Goal: Transaction & Acquisition: Purchase product/service

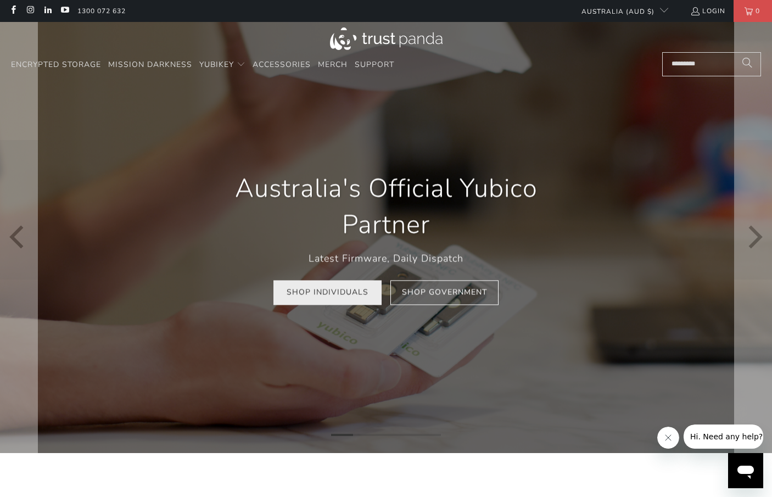
click at [334, 294] on link "Shop Individuals" at bounding box center [327, 292] width 108 height 25
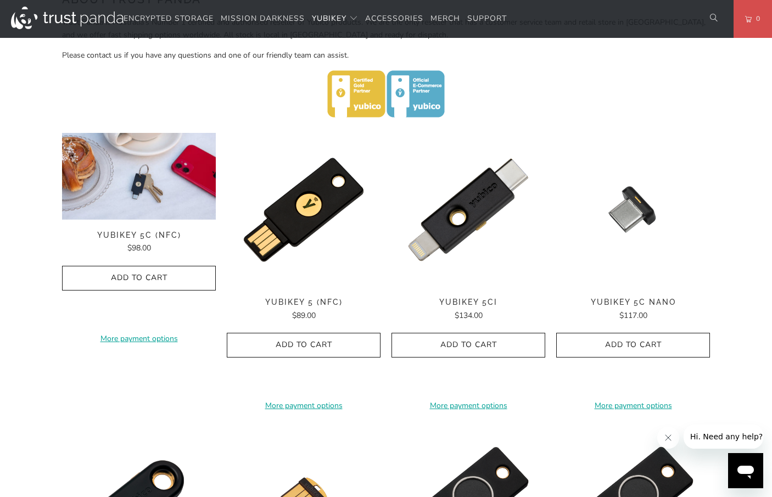
scroll to position [455, 0]
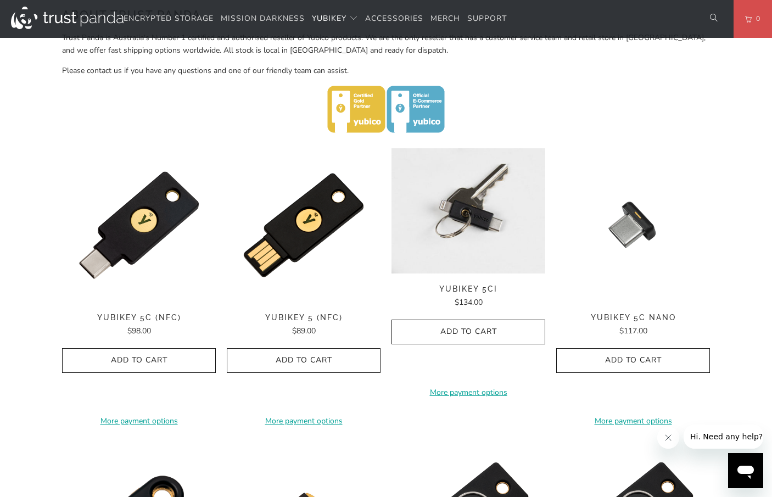
click at [470, 205] on img at bounding box center [468, 210] width 154 height 125
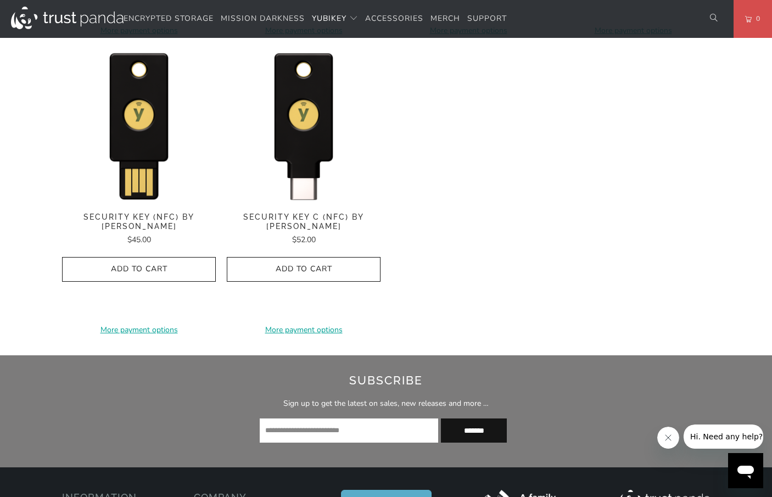
scroll to position [1134, 0]
click at [308, 213] on span "Security Key C (NFC) by [PERSON_NAME]" at bounding box center [304, 222] width 154 height 19
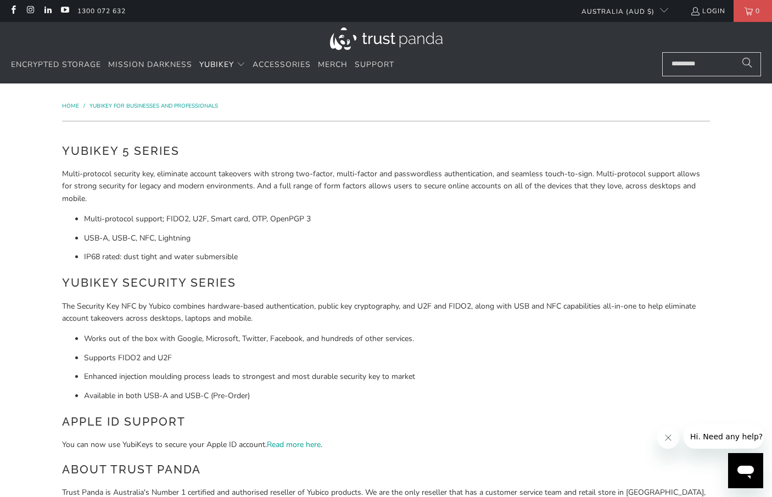
scroll to position [0, 0]
click at [92, 9] on link "1300 072 632" at bounding box center [101, 11] width 48 height 12
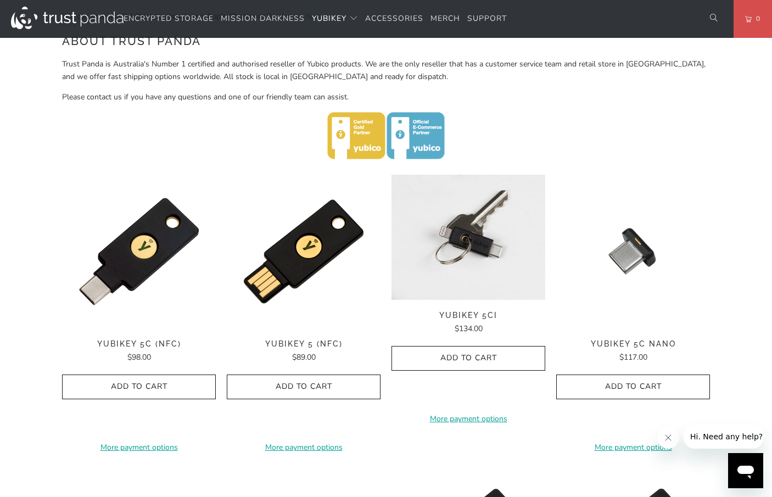
scroll to position [429, 0]
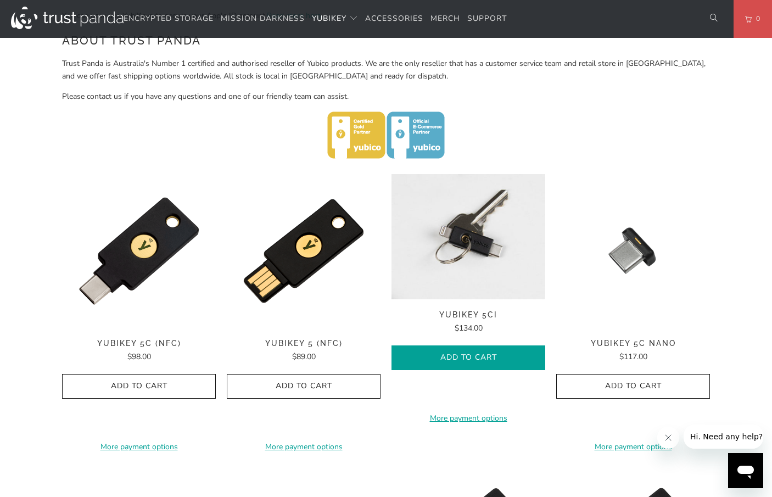
click at [472, 354] on icon "button" at bounding box center [468, 358] width 18 height 18
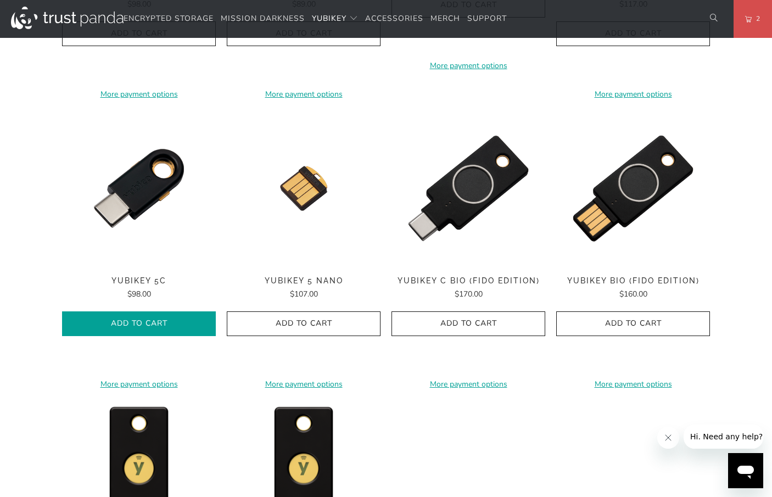
scroll to position [784, 0]
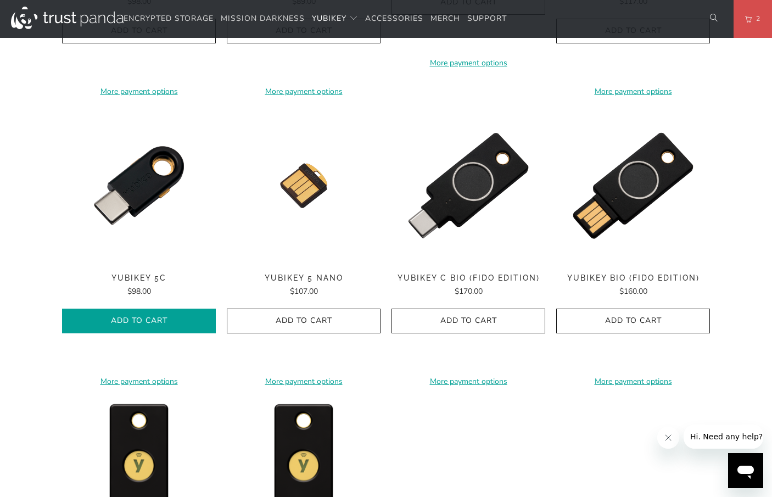
click at [147, 312] on icon "button" at bounding box center [139, 321] width 18 height 18
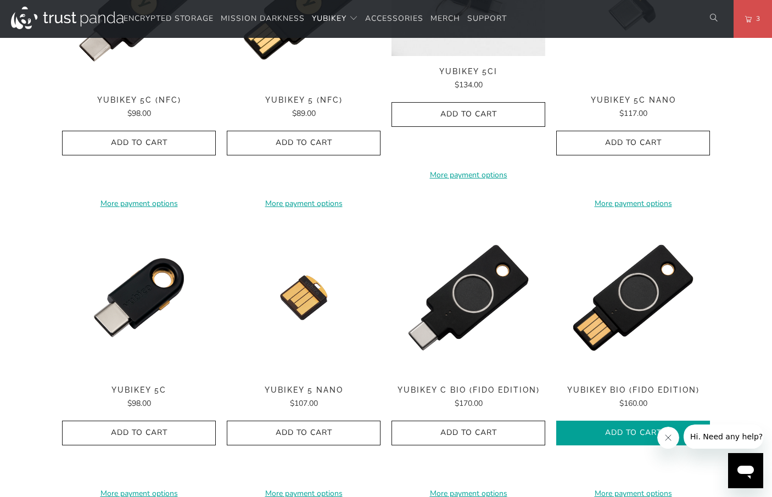
scroll to position [673, 0]
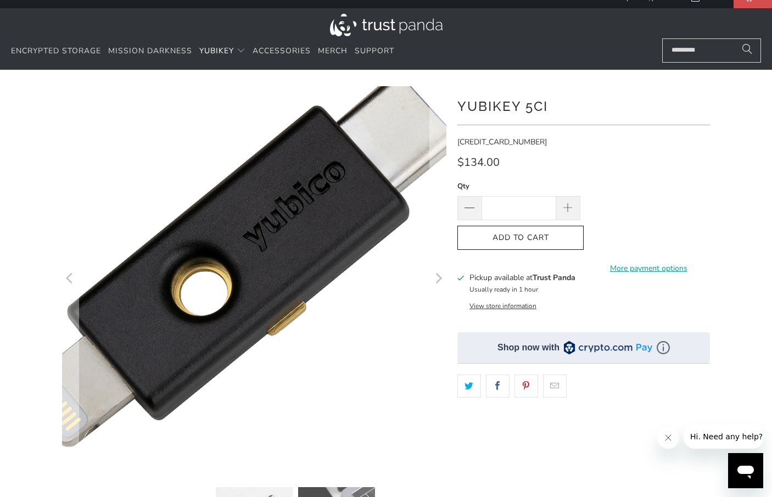
scroll to position [30, 0]
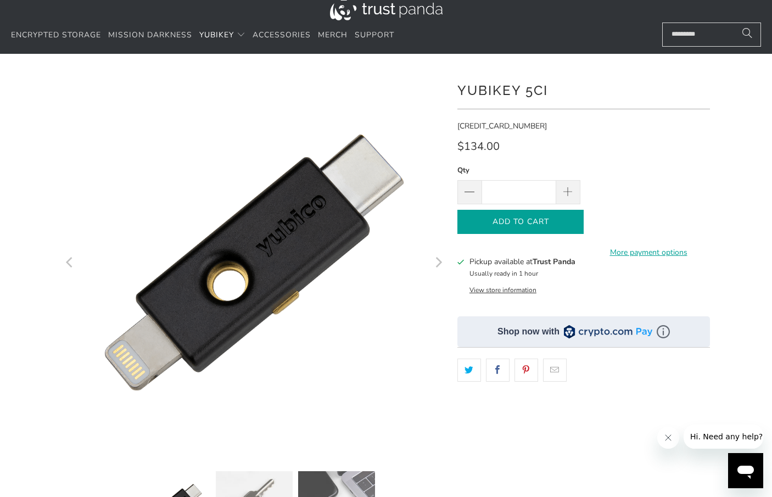
click at [536, 218] on span "Add to Cart" at bounding box center [520, 221] width 103 height 9
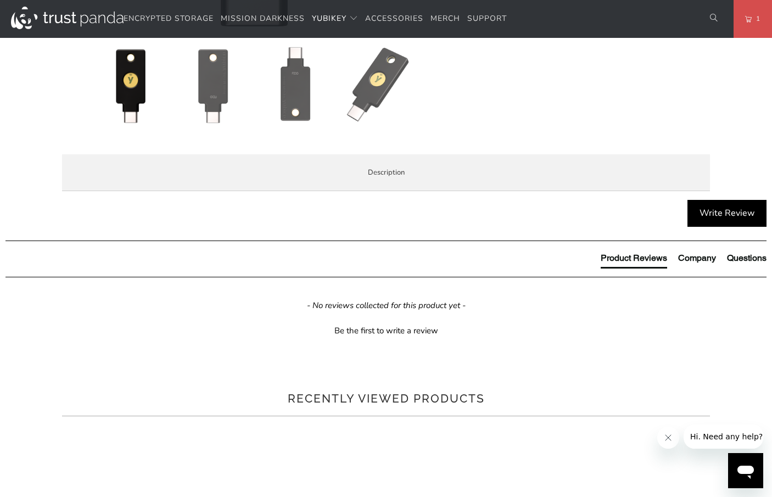
scroll to position [456, 0]
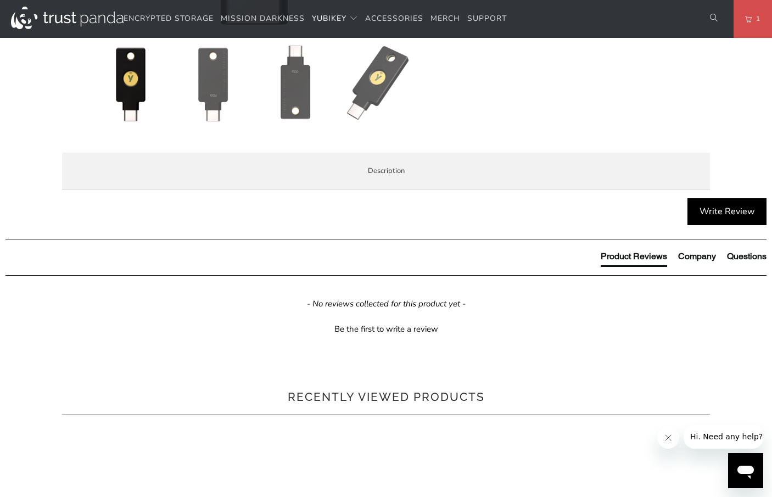
click at [0, 0] on li "Specifications" at bounding box center [0, 0] width 0 height 0
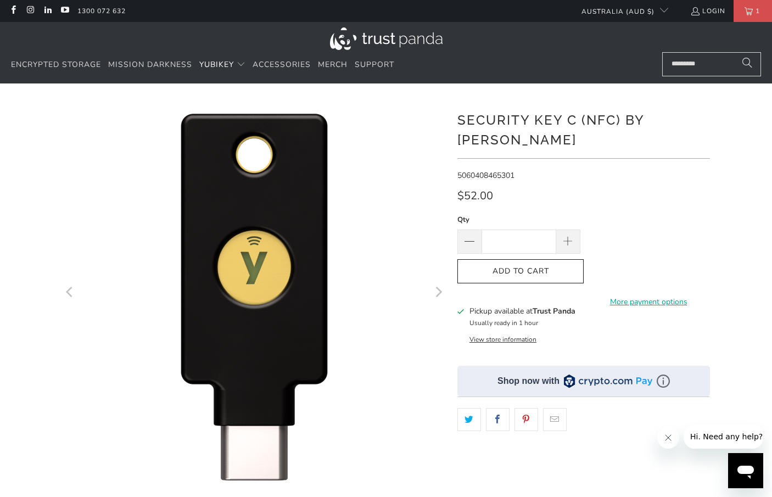
scroll to position [0, 0]
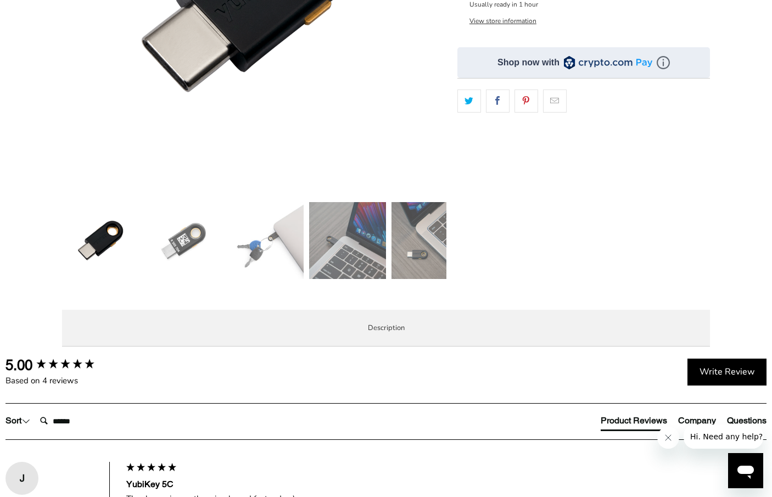
scroll to position [301, 0]
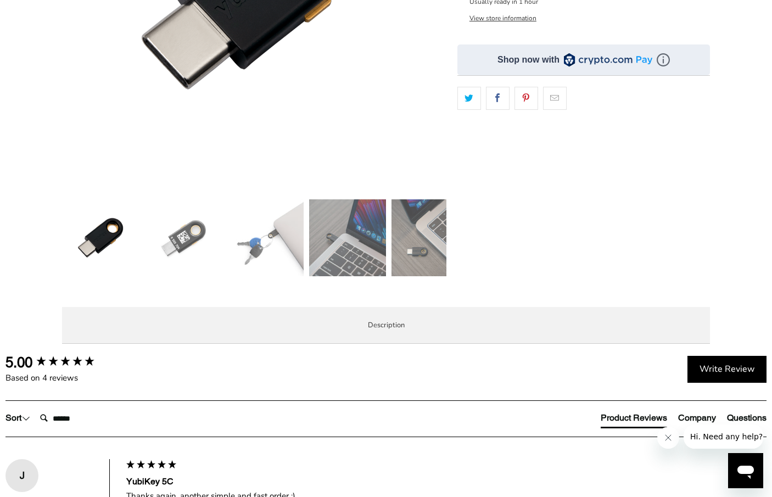
click at [0, 0] on span "Specifications" at bounding box center [0, 0] width 0 height 0
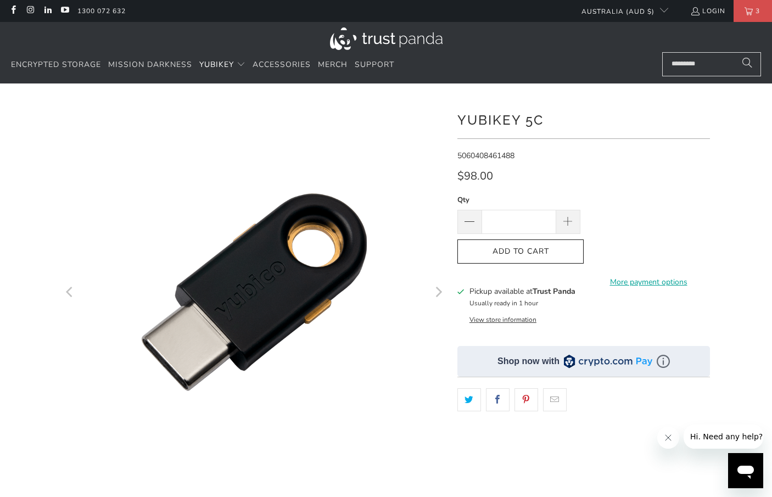
scroll to position [0, 0]
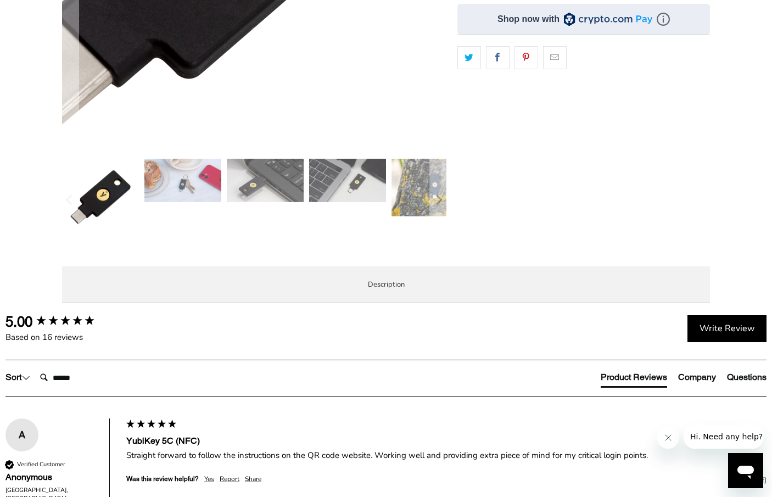
scroll to position [343, 0]
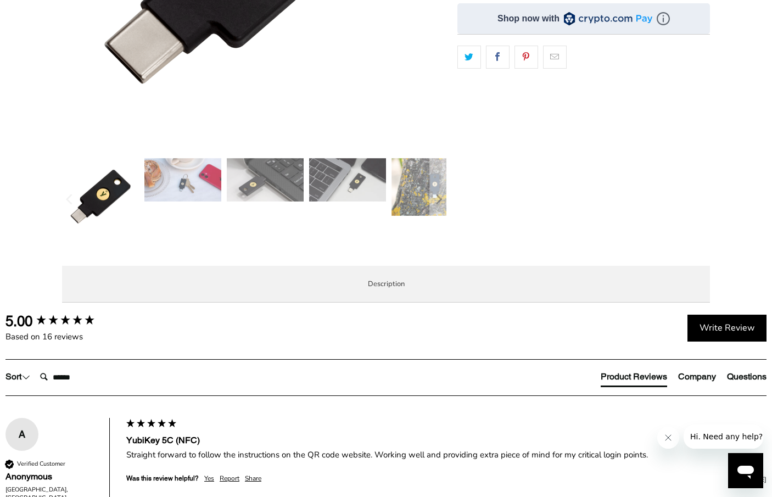
click at [0, 0] on span "Specifications" at bounding box center [0, 0] width 0 height 0
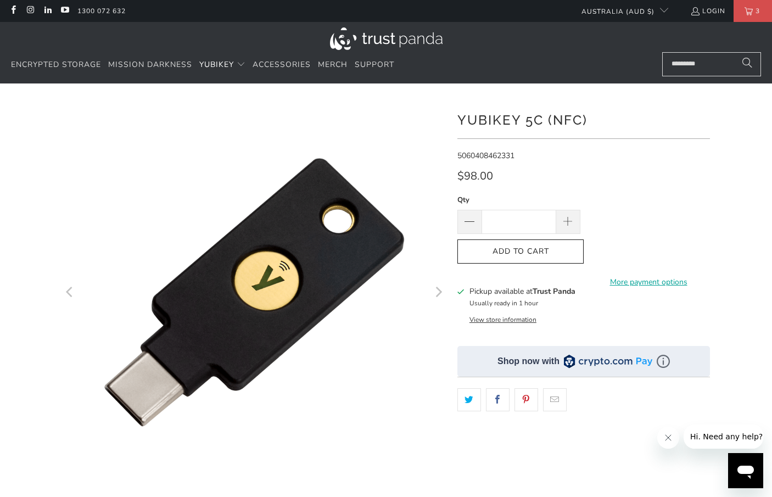
scroll to position [0, 0]
click at [526, 248] on icon "button" at bounding box center [521, 252] width 18 height 18
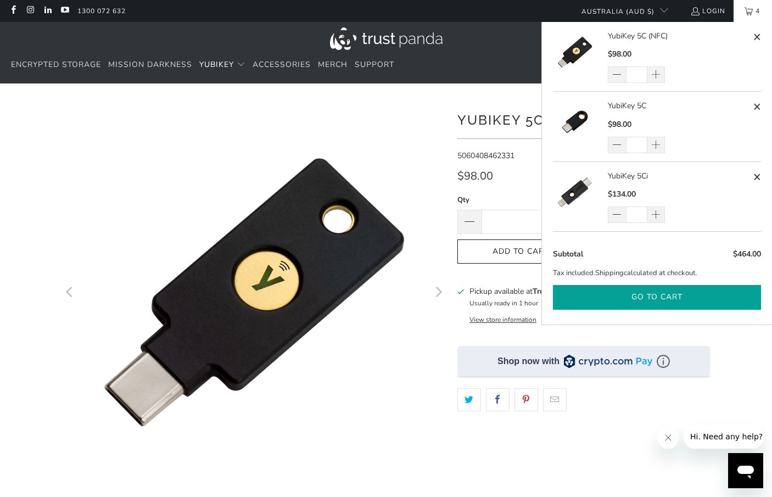
click at [649, 291] on button "Go to cart" at bounding box center [657, 297] width 208 height 25
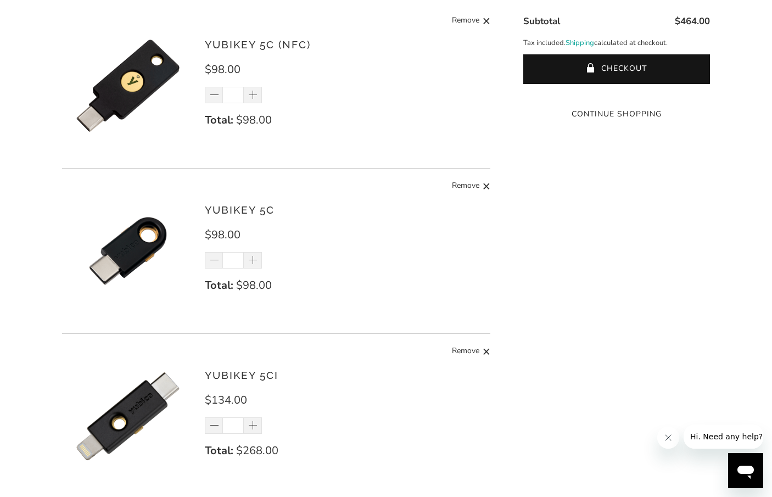
scroll to position [144, 0]
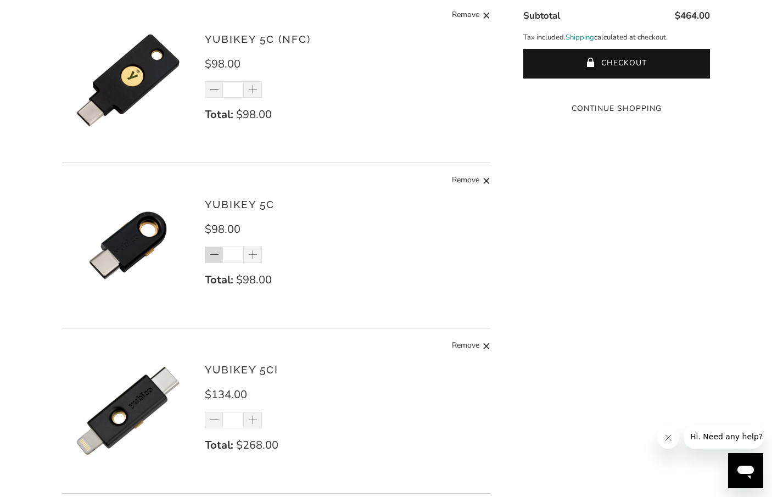
click at [211, 258] on span at bounding box center [214, 255] width 11 height 11
type input "*"
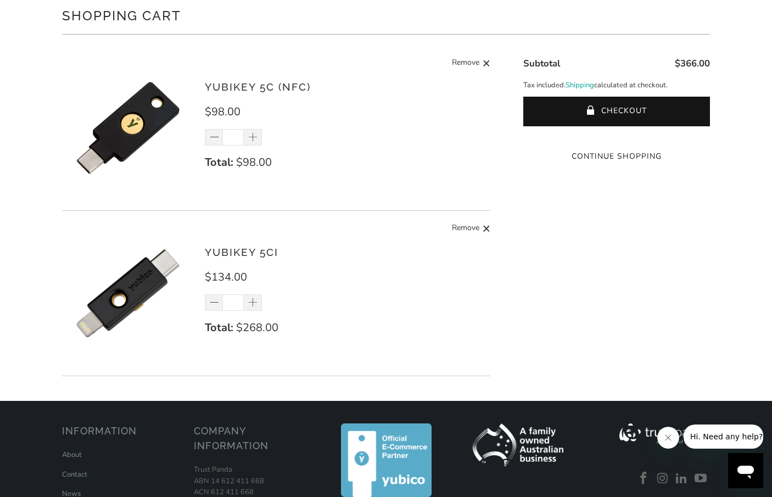
scroll to position [106, 0]
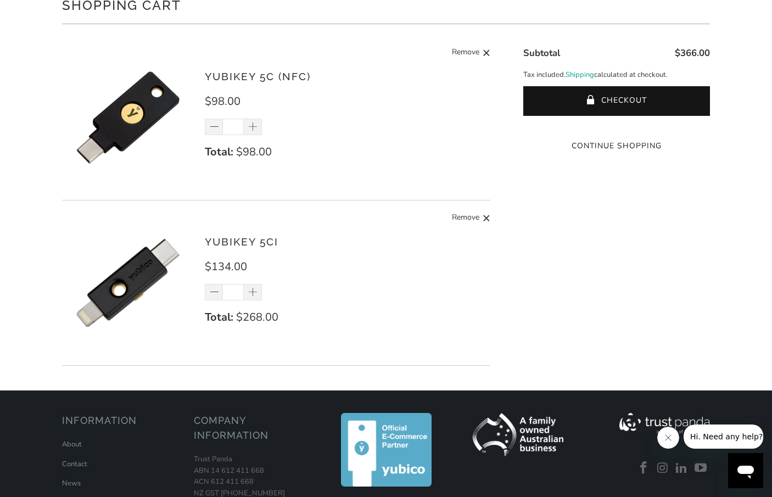
click at [618, 130] on shopify-apple-pay-button at bounding box center [616, 125] width 2 height 10
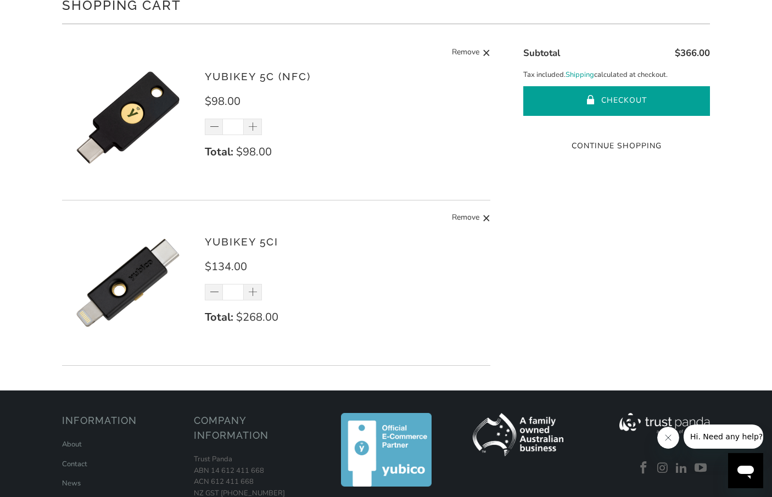
click at [622, 106] on button "Checkout" at bounding box center [616, 101] width 187 height 30
